Goal: Browse casually

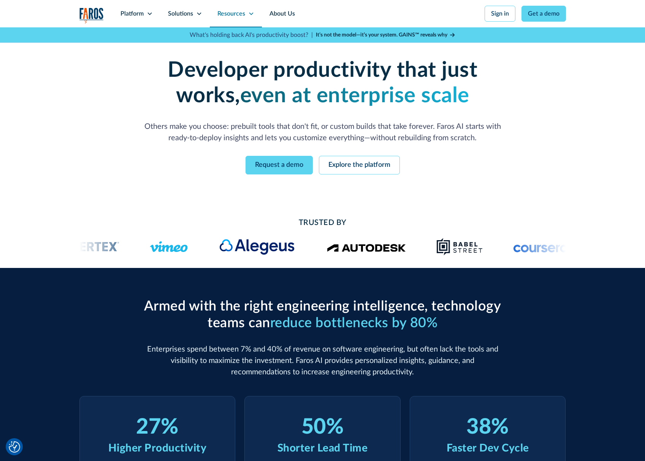
click at [224, 13] on div "Resources" at bounding box center [231, 13] width 28 height 9
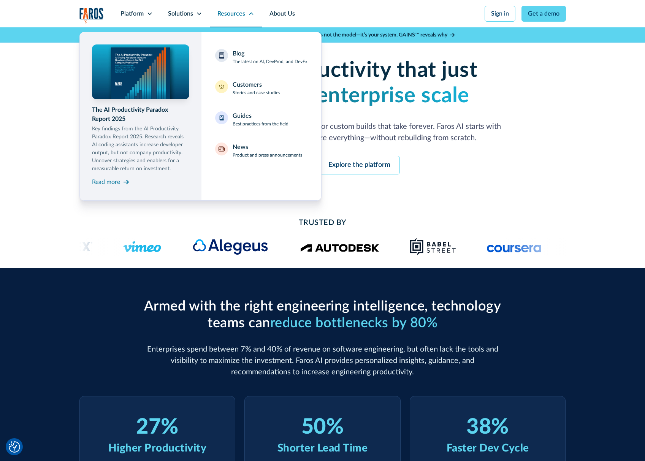
click at [224, 13] on div "Resources" at bounding box center [231, 13] width 28 height 9
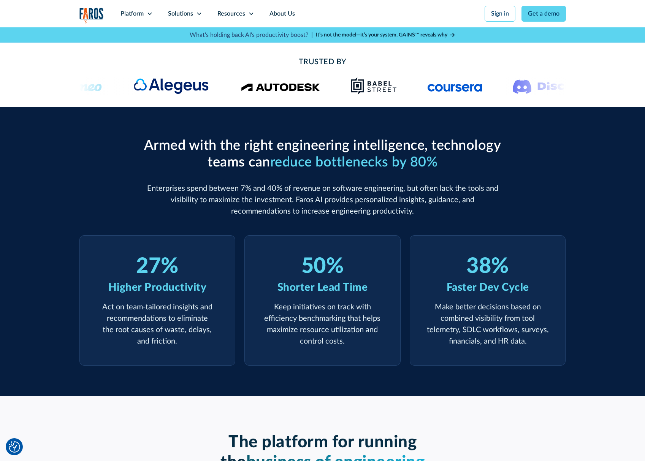
scroll to position [188, 0]
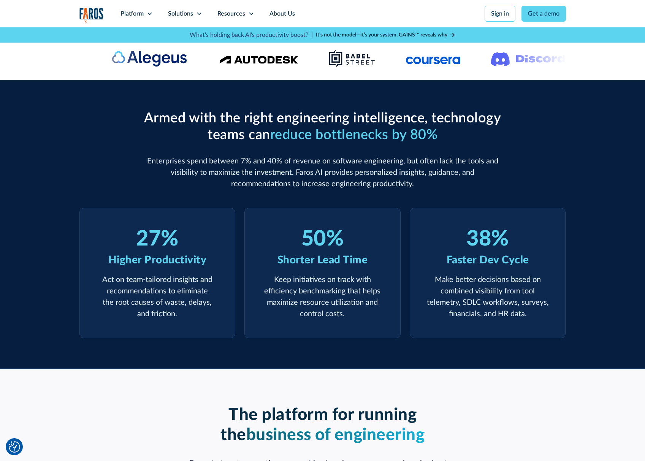
click at [482, 249] on div "38" at bounding box center [478, 239] width 25 height 25
click at [288, 242] on h3 "50 %" at bounding box center [322, 239] width 90 height 25
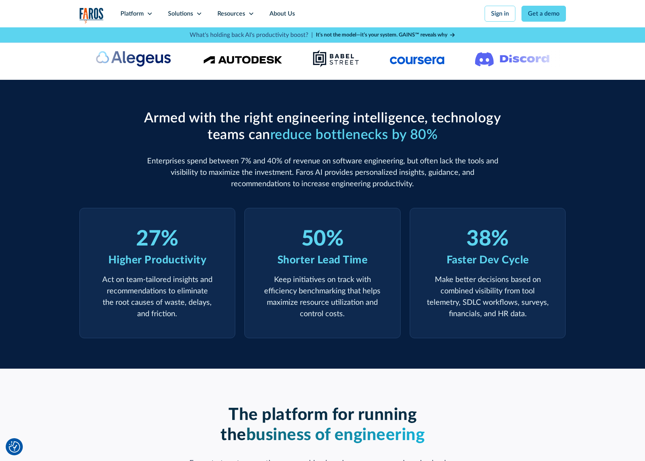
click at [165, 240] on div "%" at bounding box center [170, 239] width 18 height 25
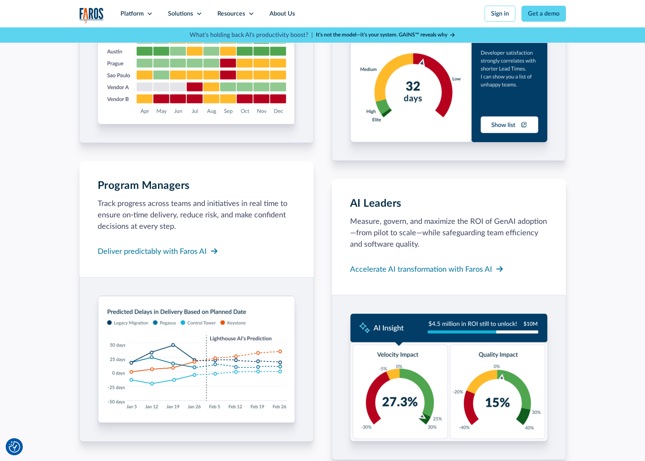
scroll to position [910, 0]
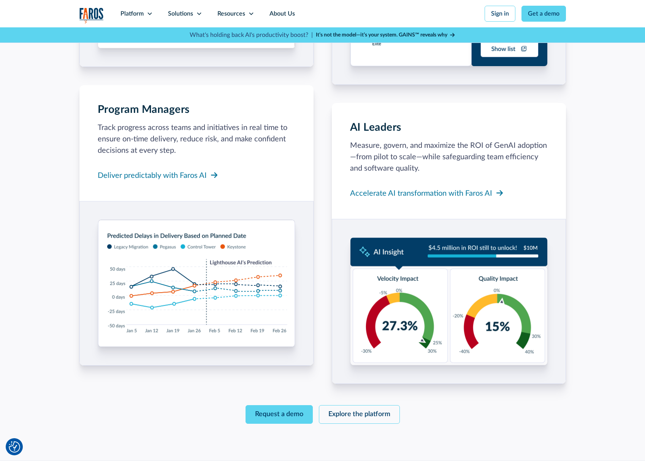
click at [390, 292] on img at bounding box center [448, 302] width 197 height 128
click at [218, 284] on img at bounding box center [196, 283] width 197 height 127
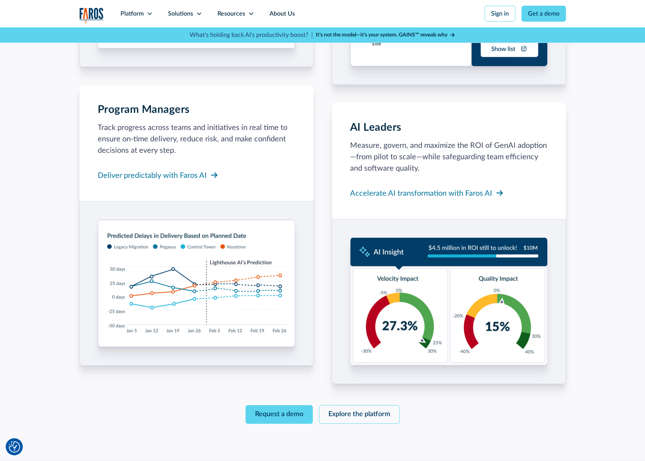
click at [462, 308] on img at bounding box center [448, 302] width 197 height 128
click at [179, 295] on img at bounding box center [196, 283] width 197 height 127
click at [447, 315] on img at bounding box center [448, 302] width 197 height 128
click at [201, 291] on img at bounding box center [196, 283] width 197 height 127
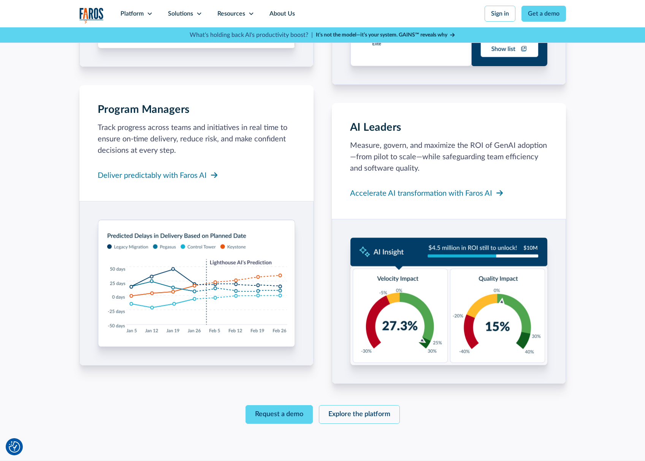
click at [201, 291] on img at bounding box center [196, 283] width 197 height 127
click at [446, 305] on img at bounding box center [448, 302] width 197 height 128
click at [185, 288] on img at bounding box center [196, 283] width 197 height 127
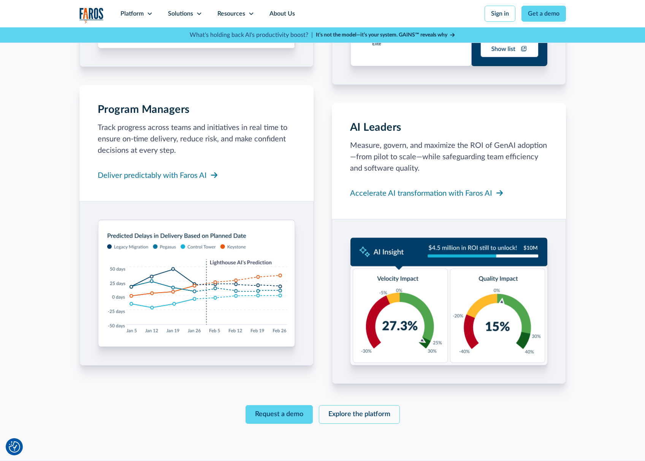
click at [449, 311] on img at bounding box center [448, 302] width 197 height 128
click at [207, 288] on img at bounding box center [196, 283] width 197 height 127
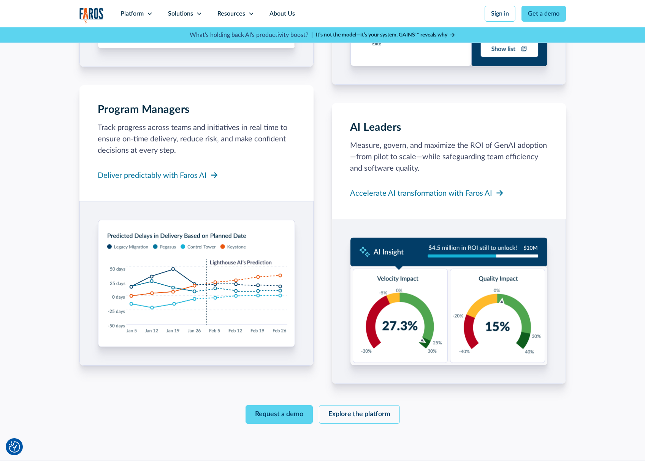
drag, startPoint x: 207, startPoint y: 288, endPoint x: 207, endPoint y: 264, distance: 23.9
click at [207, 264] on img at bounding box center [196, 283] width 197 height 127
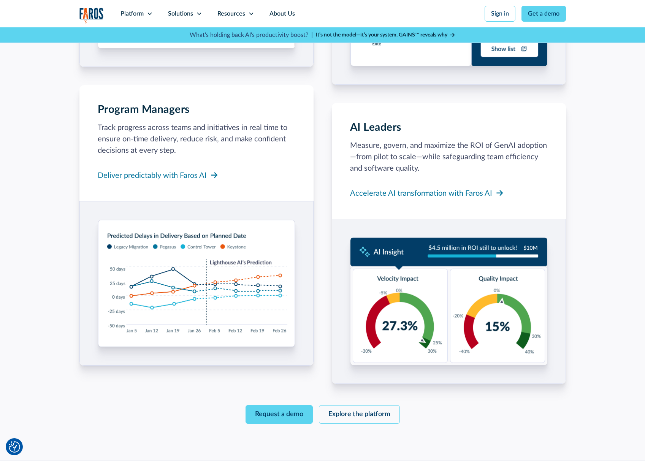
click at [207, 264] on img at bounding box center [196, 283] width 197 height 127
